Goal: Check status: Check status

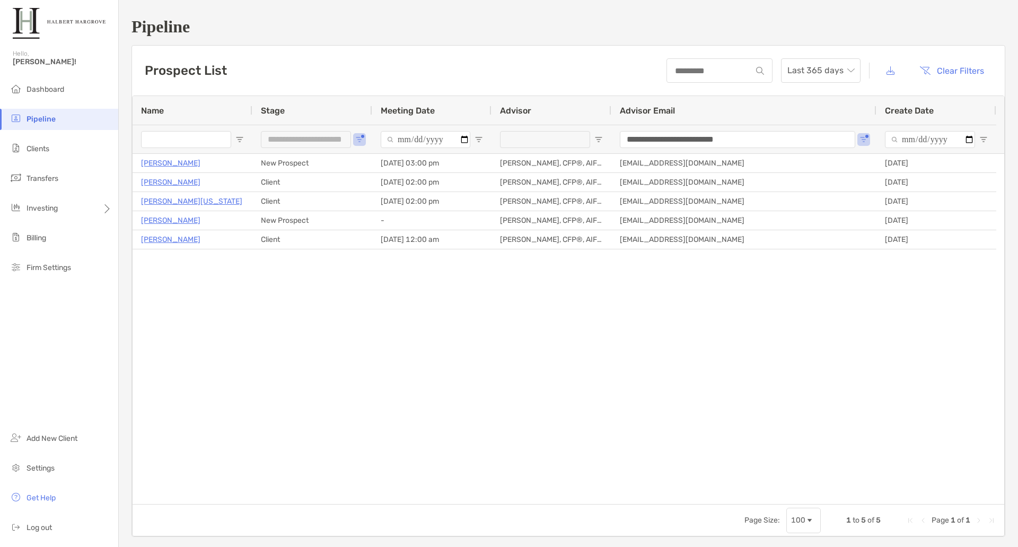
click at [49, 118] on span "Pipeline" at bounding box center [41, 119] width 29 height 9
click at [358, 136] on span "Open Filter Menu" at bounding box center [359, 139] width 8 height 8
type input "**********"
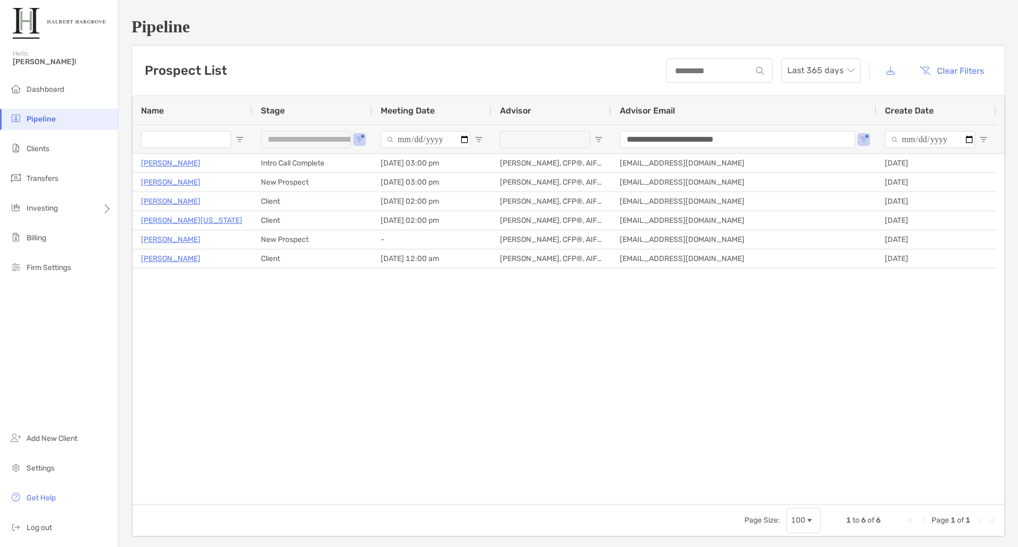
drag, startPoint x: 280, startPoint y: 363, endPoint x: 251, endPoint y: 290, distance: 78.1
click at [278, 361] on div "Javier Millan New Prospect 09/23/2025 - 03:00 pm Tyler Gilley, CFP®, AIF® tgill…" at bounding box center [569, 329] width 872 height 350
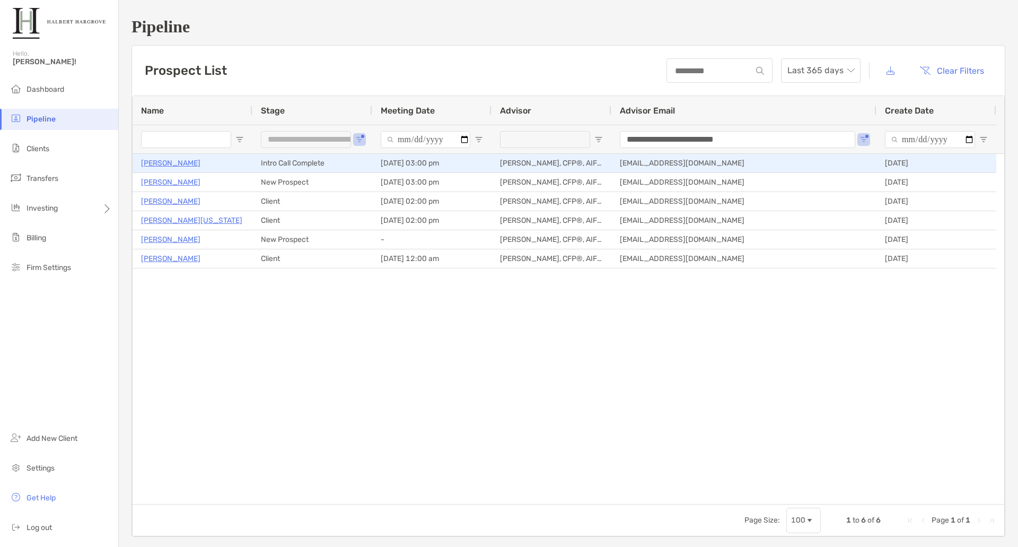
click at [171, 165] on p "[PERSON_NAME]" at bounding box center [170, 162] width 59 height 13
